Goal: Check status: Check status

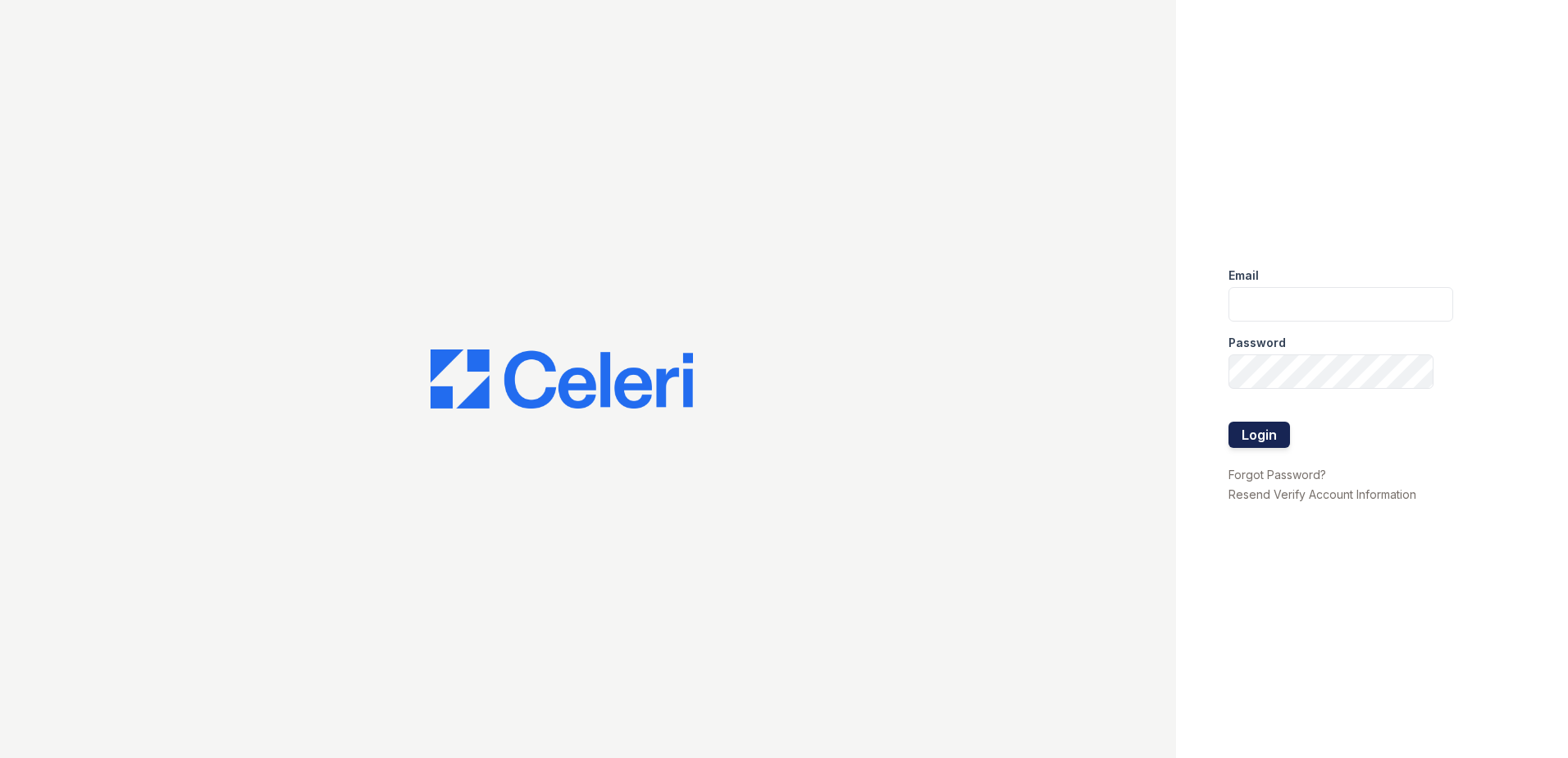
type input "[EMAIL_ADDRESS][DOMAIN_NAME]"
click at [1269, 444] on button "Login" at bounding box center [1259, 435] width 61 height 26
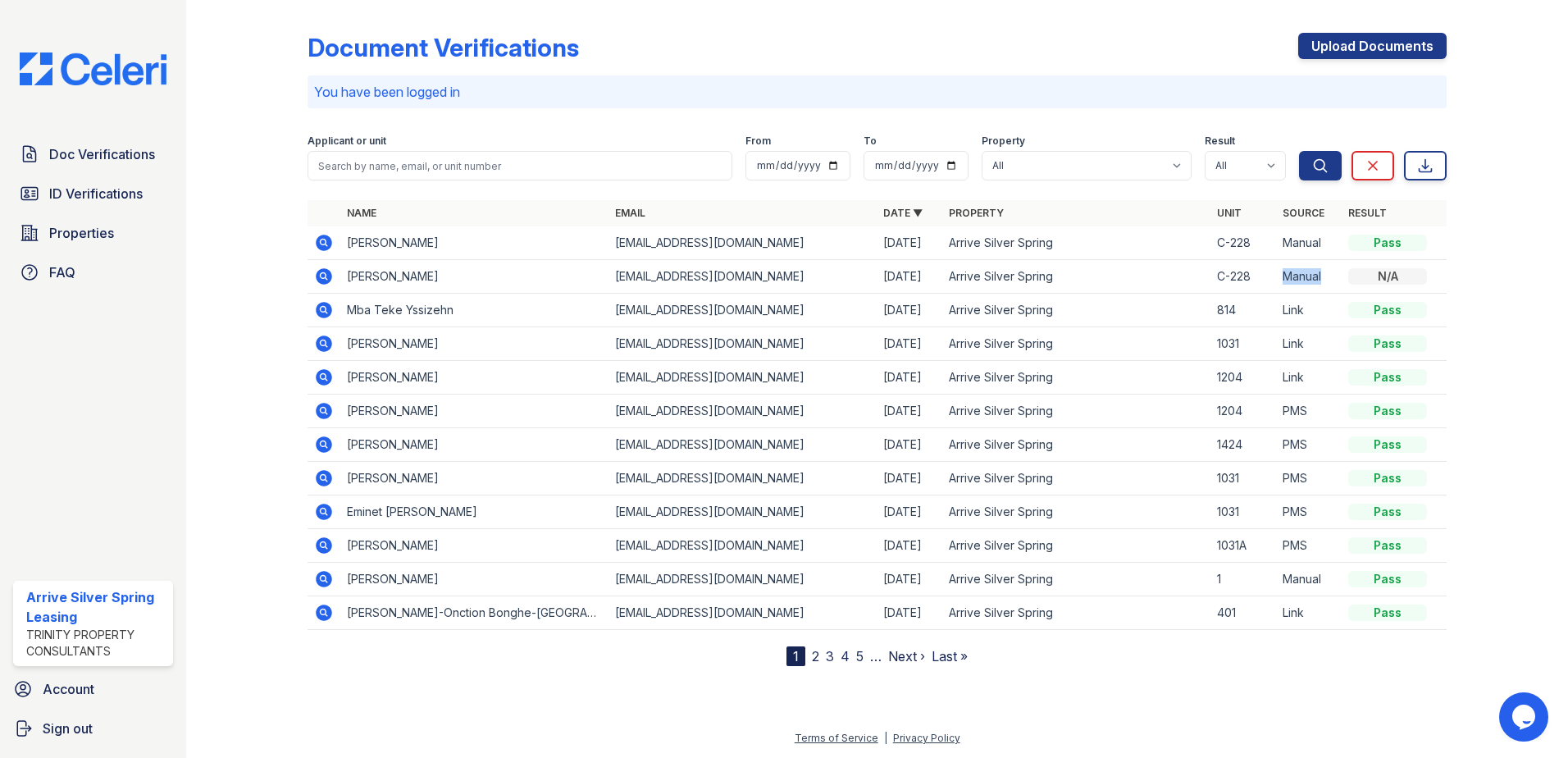
drag, startPoint x: 1283, startPoint y: 287, endPoint x: 1332, endPoint y: 280, distance: 49.5
click at [1332, 280] on td "Manual" at bounding box center [1308, 276] width 66 height 33
click at [593, 288] on td "[PERSON_NAME]" at bounding box center [474, 276] width 268 height 33
